Goal: Book appointment/travel/reservation

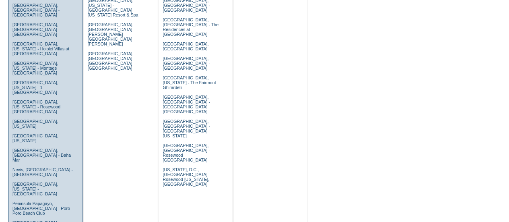
scroll to position [453, 0]
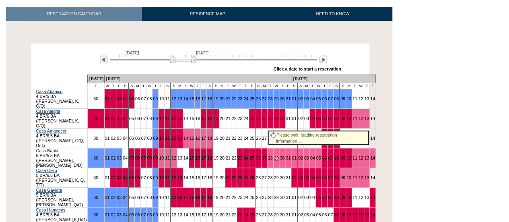
scroll to position [132, 0]
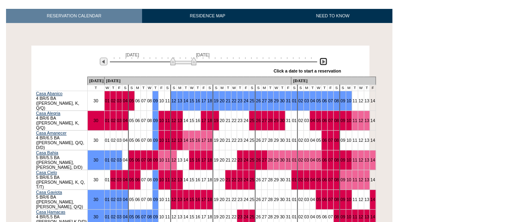
click at [326, 58] on img at bounding box center [324, 62] width 8 height 8
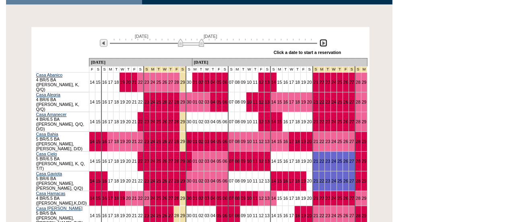
scroll to position [149, 0]
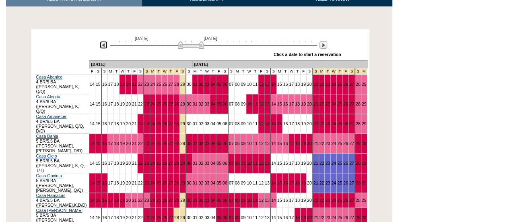
click at [102, 41] on img at bounding box center [104, 45] width 8 height 8
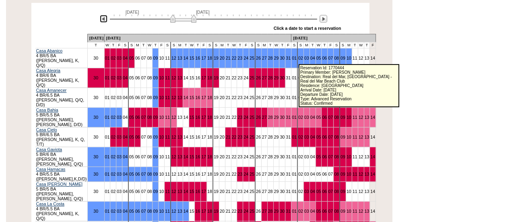
scroll to position [185, 0]
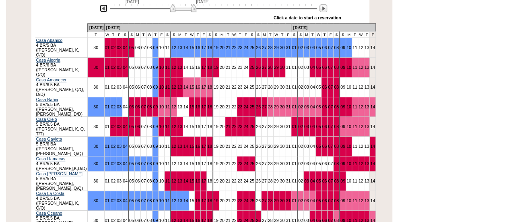
click at [105, 4] on img at bounding box center [104, 8] width 8 height 8
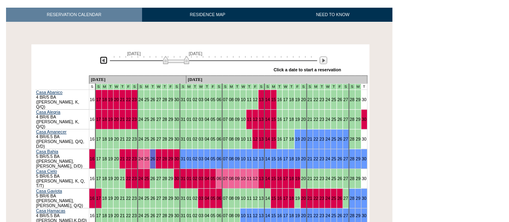
scroll to position [133, 0]
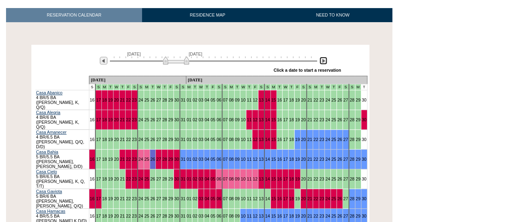
click at [324, 57] on img at bounding box center [324, 61] width 8 height 8
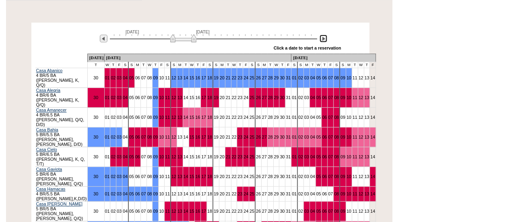
scroll to position [154, 0]
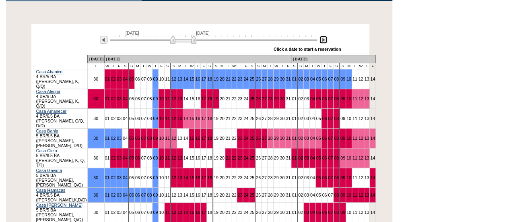
click at [324, 36] on img at bounding box center [324, 40] width 8 height 8
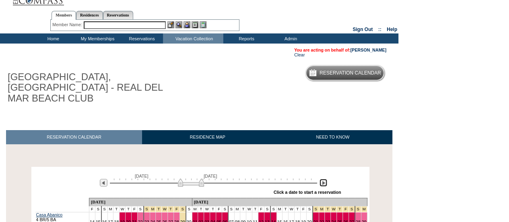
scroll to position [0, 0]
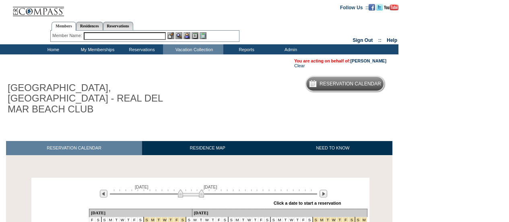
click at [61, 49] on td "Home" at bounding box center [52, 49] width 44 height 10
